Goal: Information Seeking & Learning: Learn about a topic

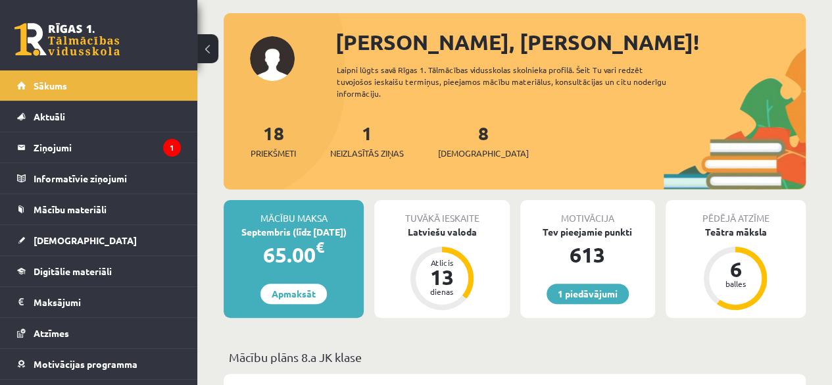
scroll to position [16, 0]
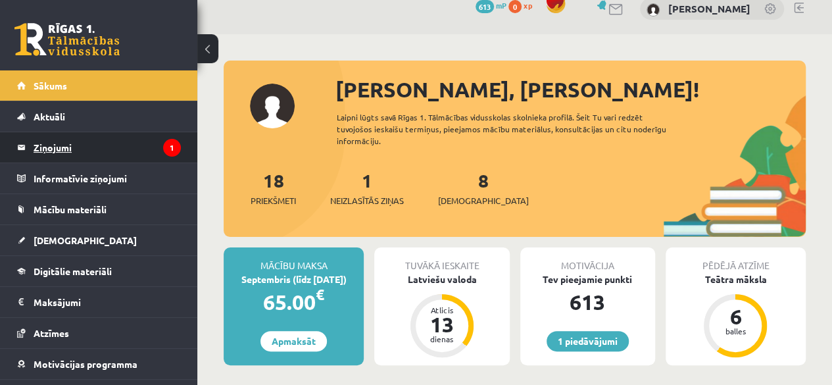
click at [64, 143] on legend "Ziņojumi 1" at bounding box center [107, 147] width 147 height 30
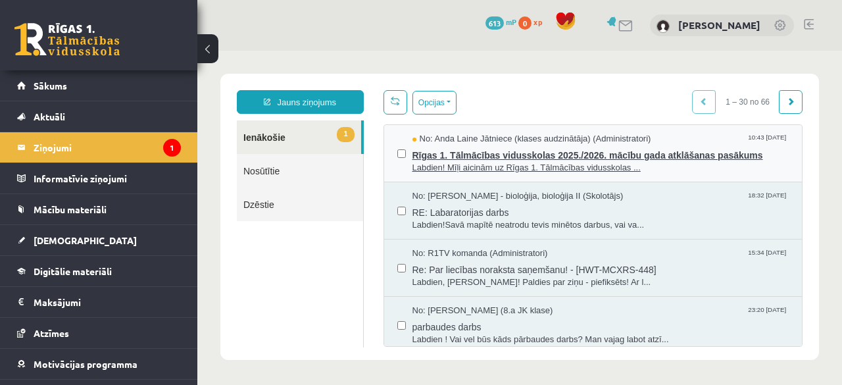
click at [459, 162] on span "Labdien! Mīļi aicinām uz Rīgas 1. Tālmācības vidusskolas ..." at bounding box center [600, 168] width 377 height 12
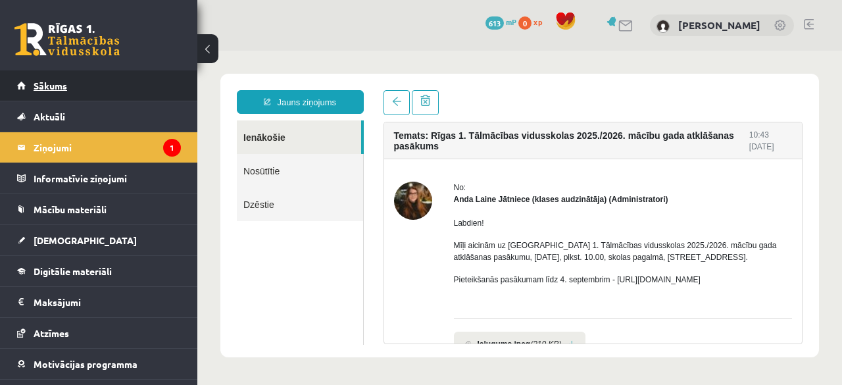
click at [63, 81] on span "Sākums" at bounding box center [51, 86] width 34 height 12
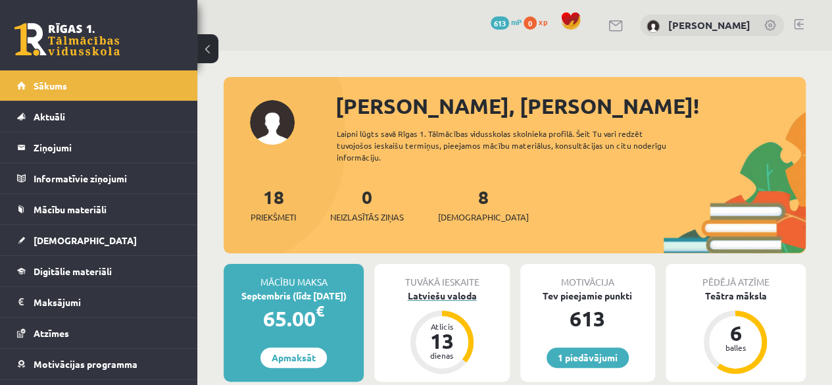
click at [437, 299] on div "Latviešu valoda" at bounding box center [441, 296] width 135 height 14
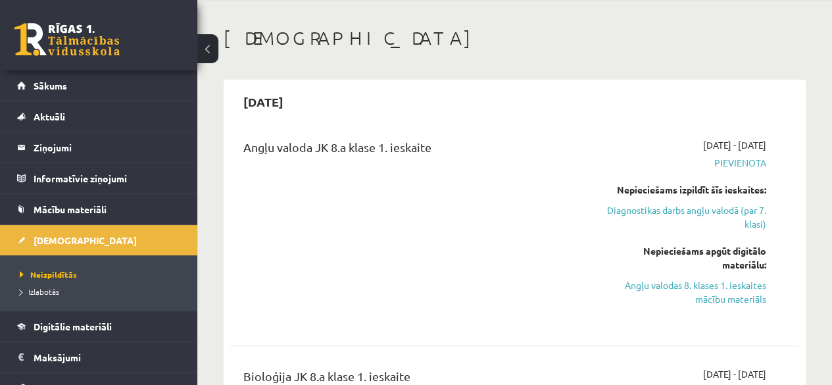
scroll to position [110, 0]
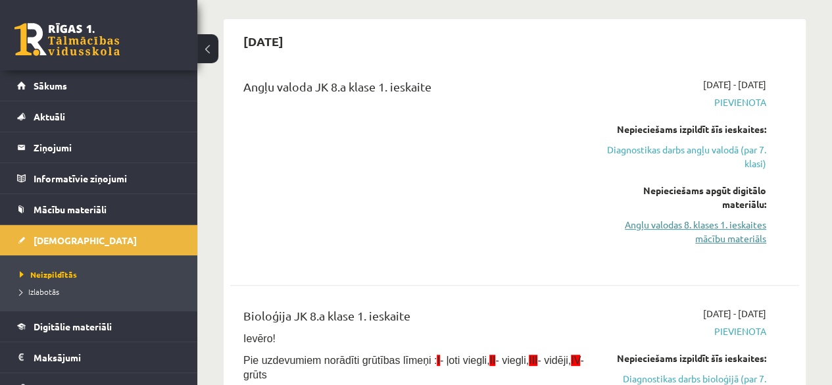
click at [700, 223] on link "Angļu valodas 8. klases 1. ieskaites mācību materiāls" at bounding box center [685, 232] width 161 height 28
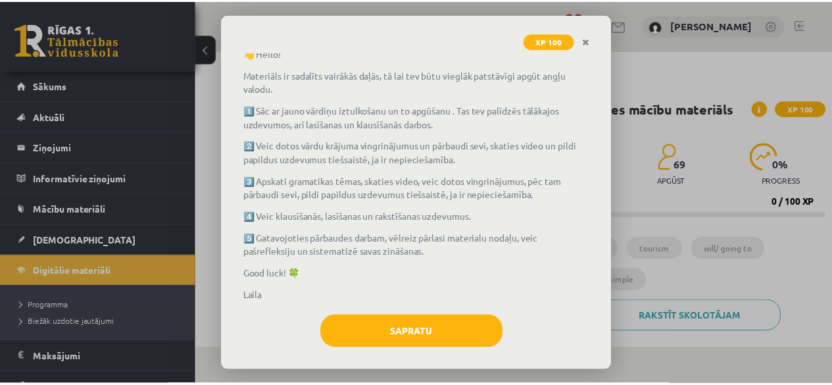
scroll to position [100, 0]
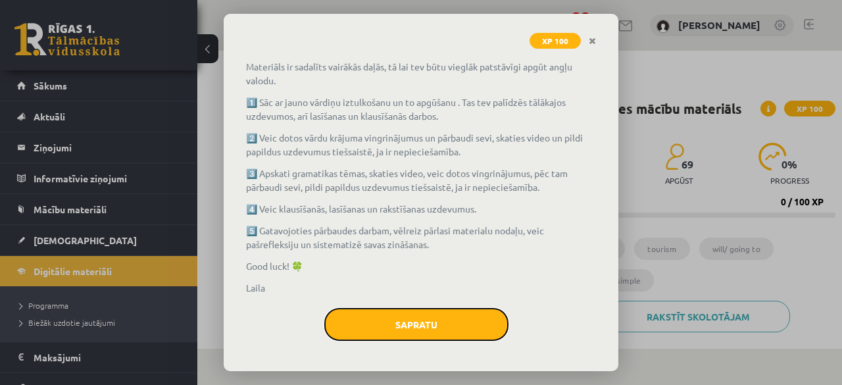
drag, startPoint x: 385, startPoint y: 336, endPoint x: 393, endPoint y: 324, distance: 15.1
click at [393, 322] on button "Sapratu" at bounding box center [416, 324] width 184 height 33
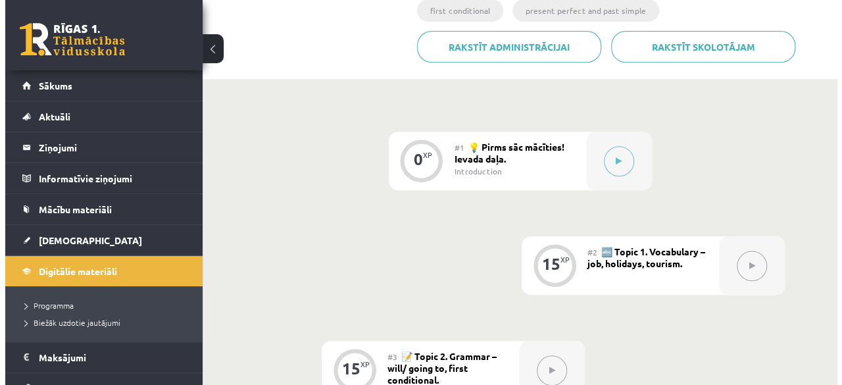
scroll to position [264, 0]
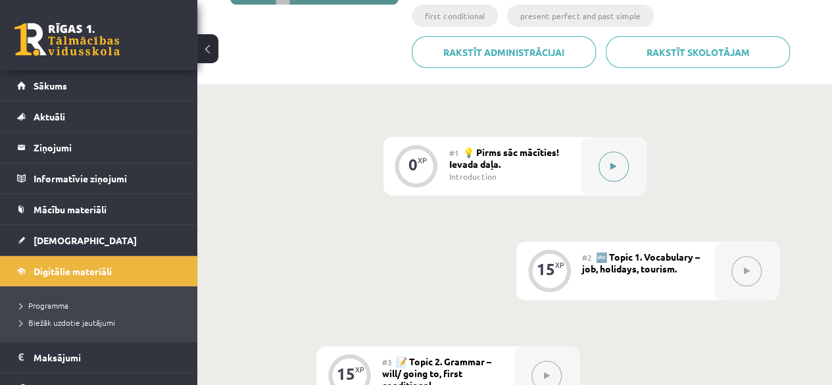
click at [622, 168] on button at bounding box center [613, 166] width 30 height 30
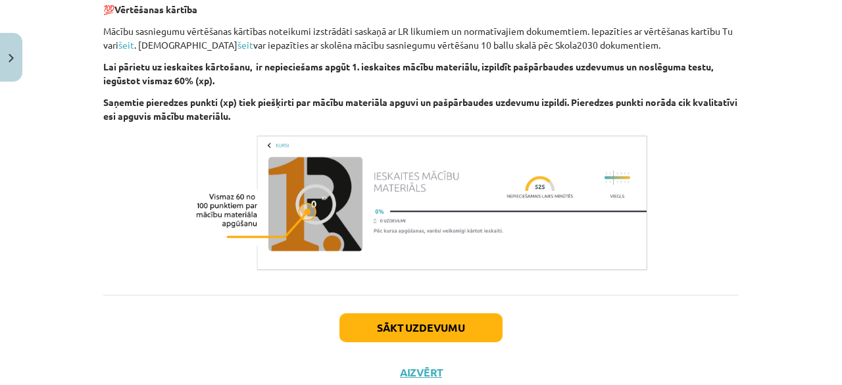
scroll to position [980, 0]
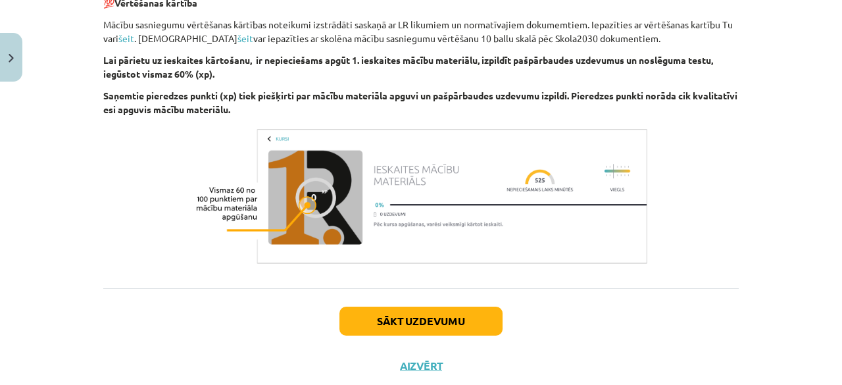
click at [460, 340] on div "Sākt uzdevumu Aizvērt" at bounding box center [420, 334] width 635 height 92
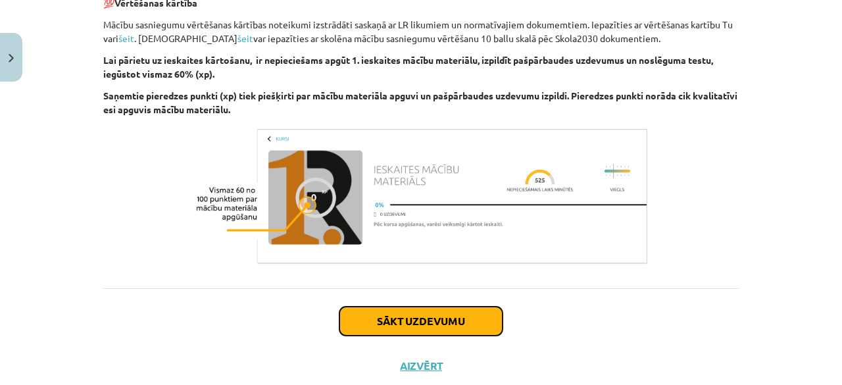
click at [446, 319] on button "Sākt uzdevumu" at bounding box center [420, 320] width 163 height 29
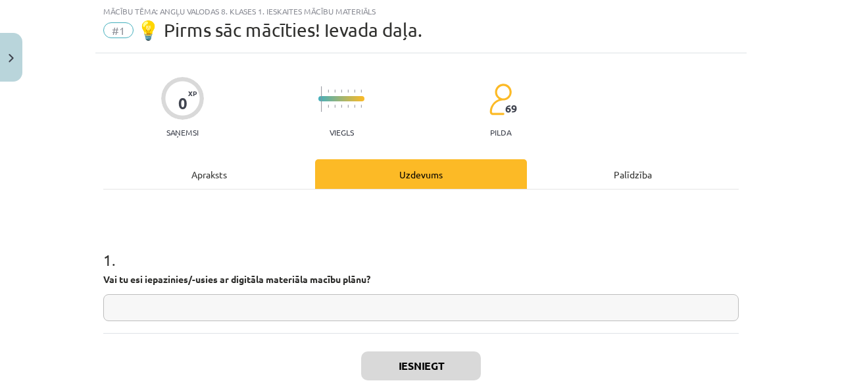
scroll to position [33, 0]
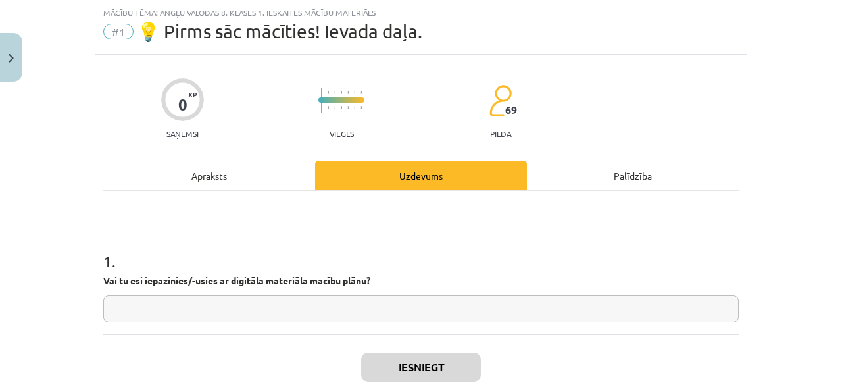
click at [406, 311] on input "text" at bounding box center [420, 308] width 635 height 27
type input "**"
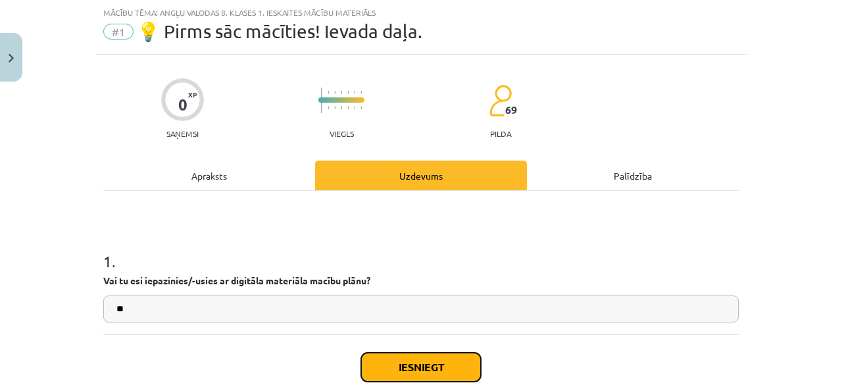
click at [401, 357] on button "Iesniegt" at bounding box center [421, 366] width 120 height 29
click at [406, 366] on button "Iesniegt" at bounding box center [421, 366] width 120 height 29
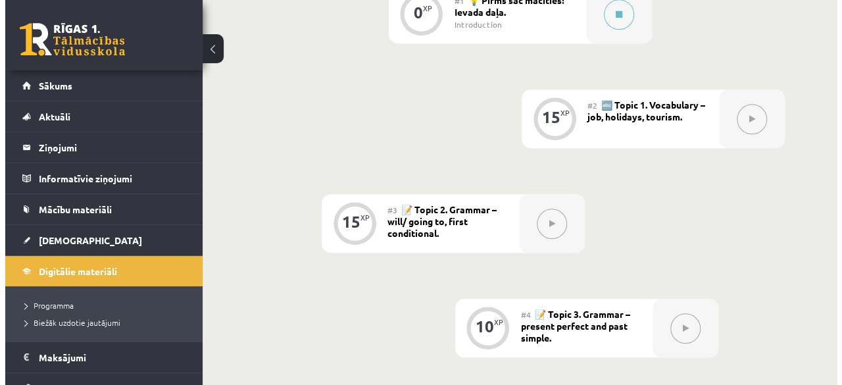
scroll to position [414, 0]
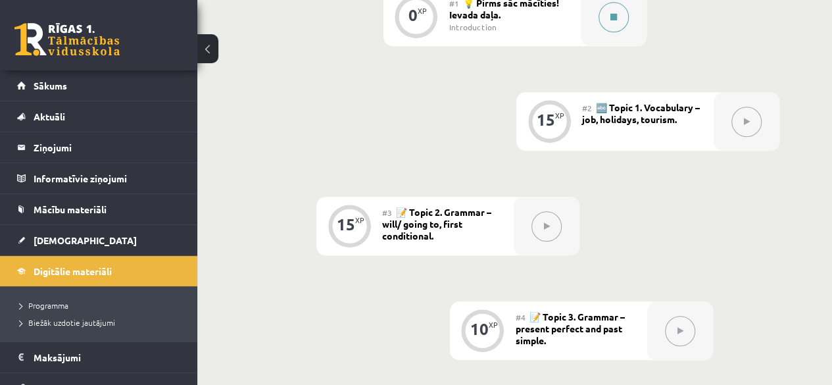
click at [615, 9] on button at bounding box center [613, 17] width 30 height 30
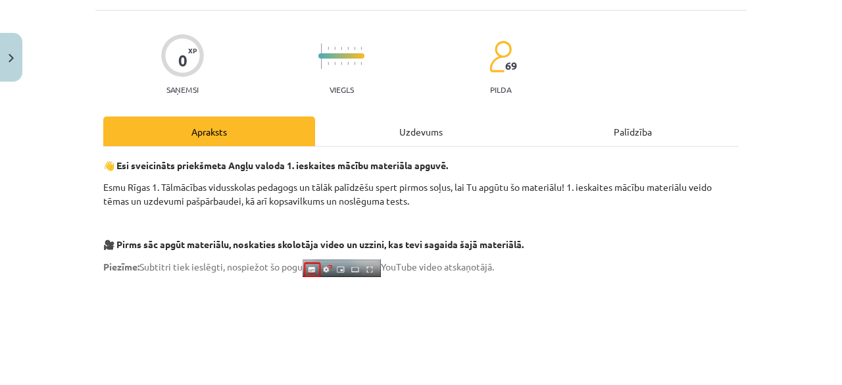
scroll to position [1015, 0]
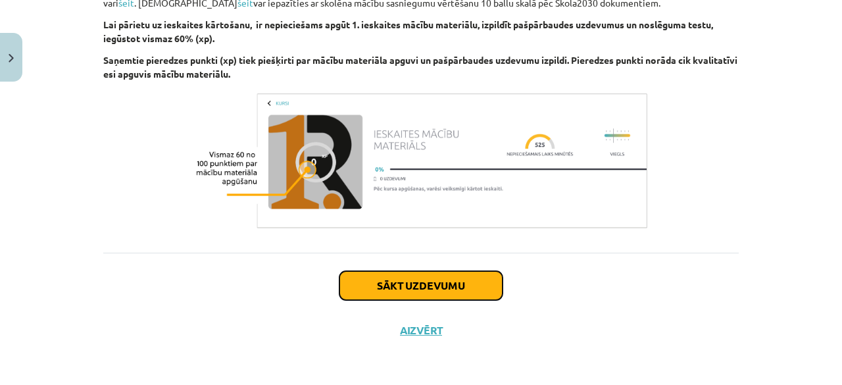
click at [404, 274] on button "Sākt uzdevumu" at bounding box center [420, 285] width 163 height 29
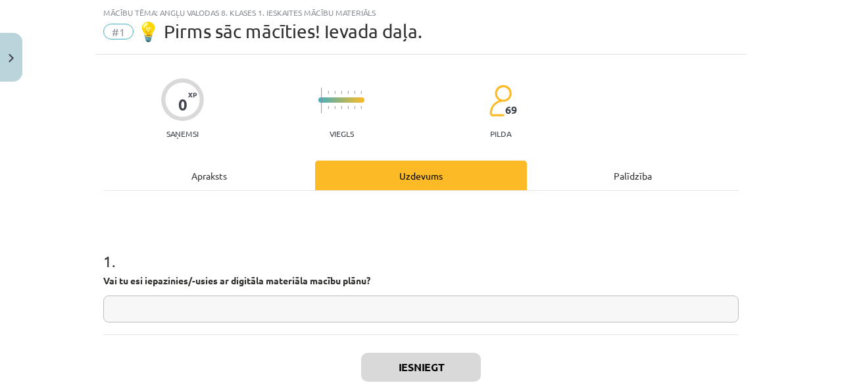
scroll to position [33, 0]
click at [412, 294] on div "1 . Vai tu esi iepazinies/-usies ar digitāla materiāla macību plānu?" at bounding box center [420, 275] width 635 height 93
click at [420, 308] on input "text" at bounding box center [420, 308] width 635 height 27
type input "**"
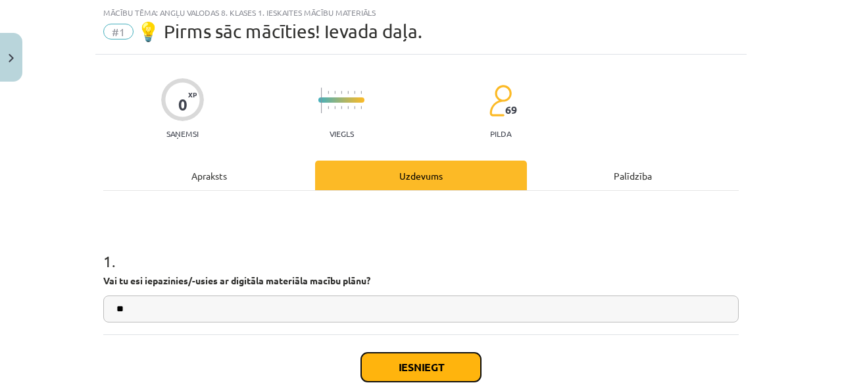
click at [421, 354] on button "Iesniegt" at bounding box center [421, 366] width 120 height 29
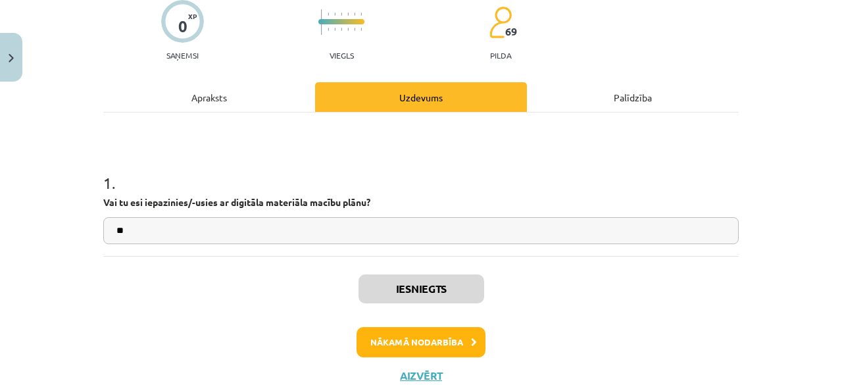
scroll to position [414, 0]
click at [452, 337] on button "Nākamā nodarbība" at bounding box center [420, 342] width 129 height 30
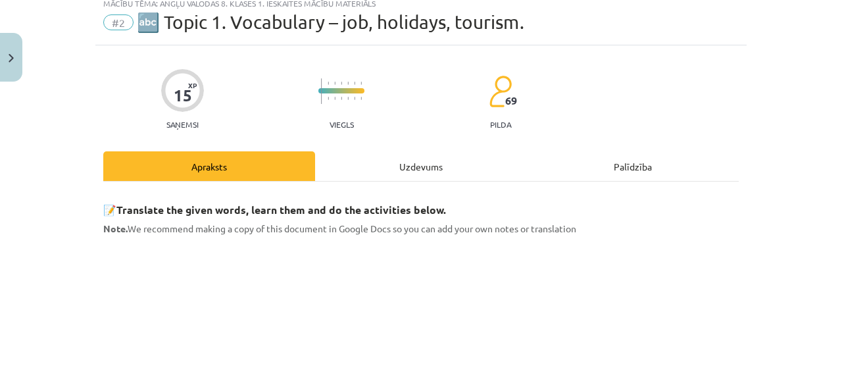
scroll to position [33, 0]
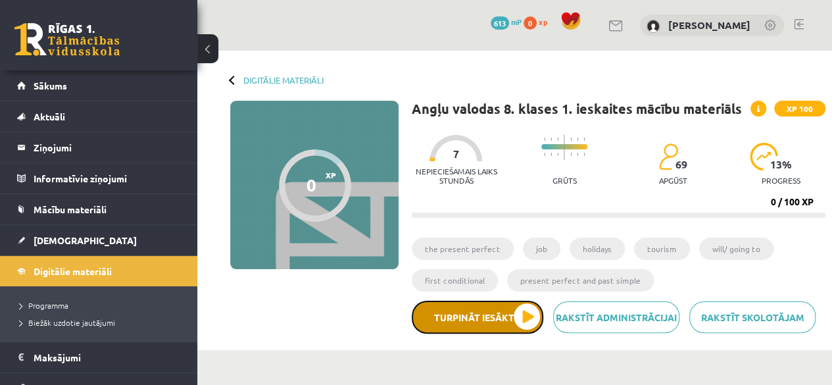
click at [489, 318] on button "Turpināt iesākto" at bounding box center [478, 317] width 132 height 33
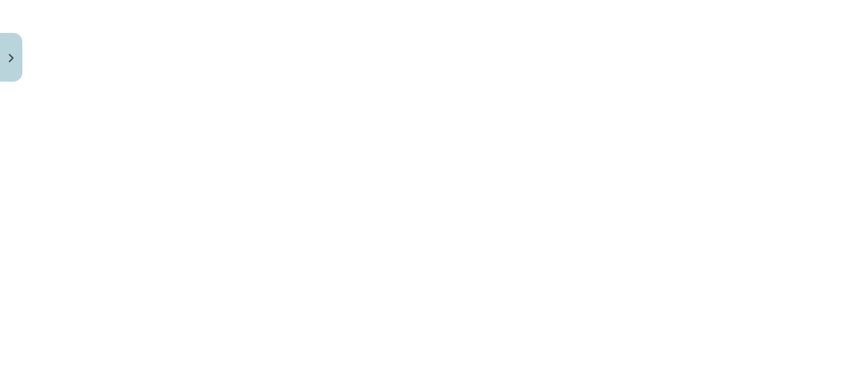
scroll to position [795, 0]
